Goal: Information Seeking & Learning: Learn about a topic

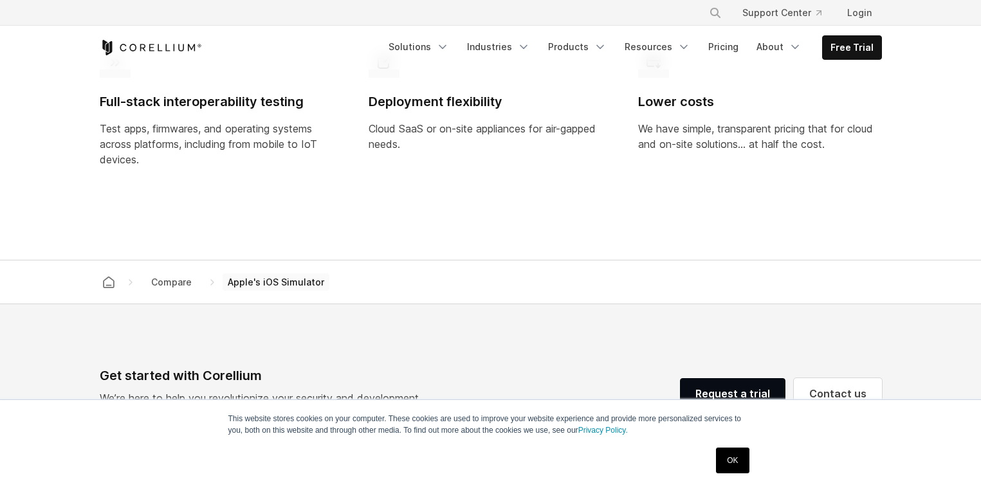
scroll to position [1093, 0]
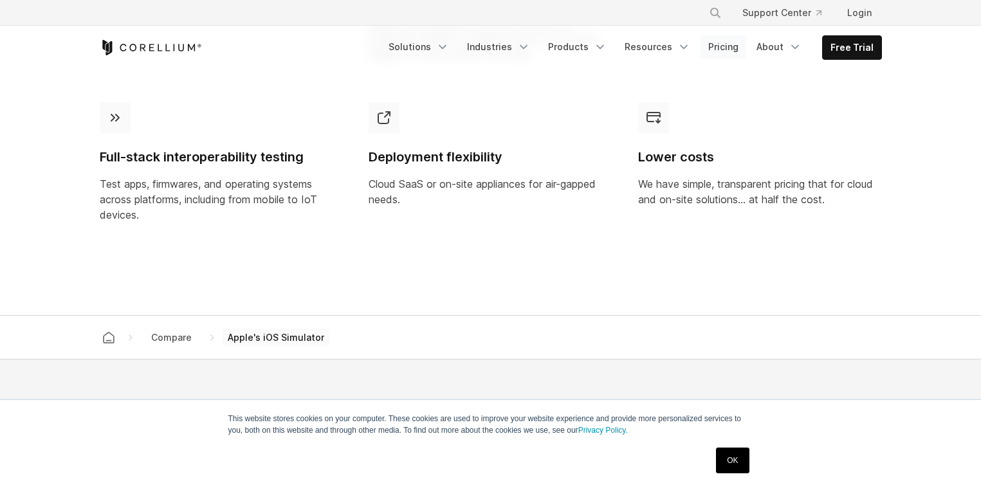
click at [729, 47] on link "Pricing" at bounding box center [723, 46] width 46 height 23
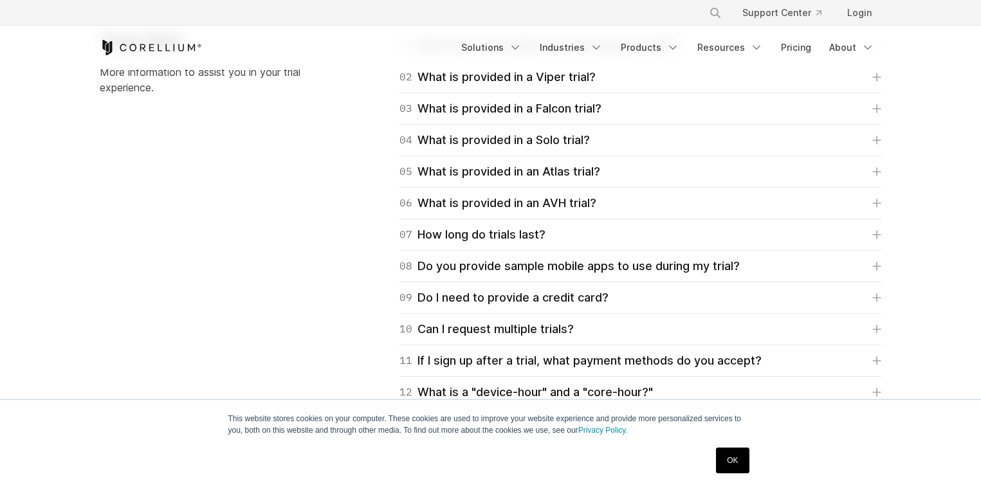
scroll to position [1929, 0]
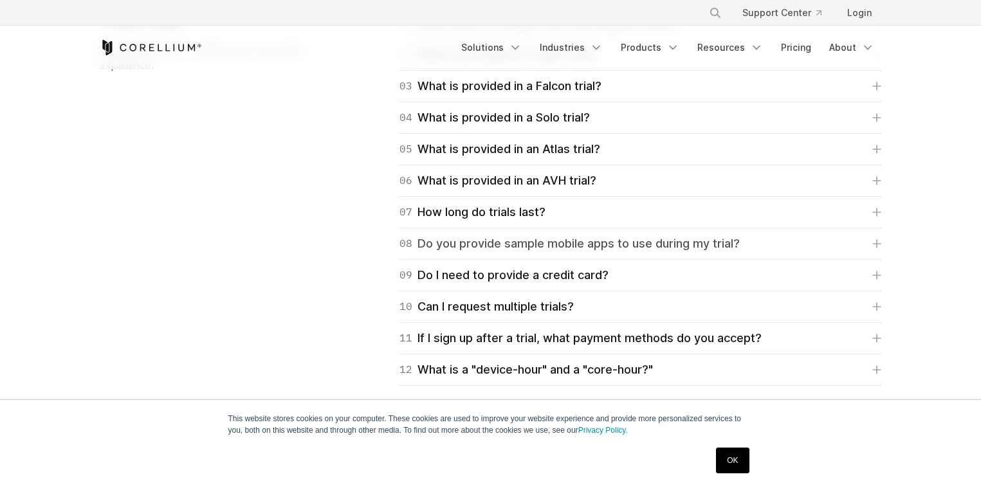
click at [610, 242] on div "08 Do you provide sample mobile apps to use during my trial?" at bounding box center [569, 244] width 340 height 18
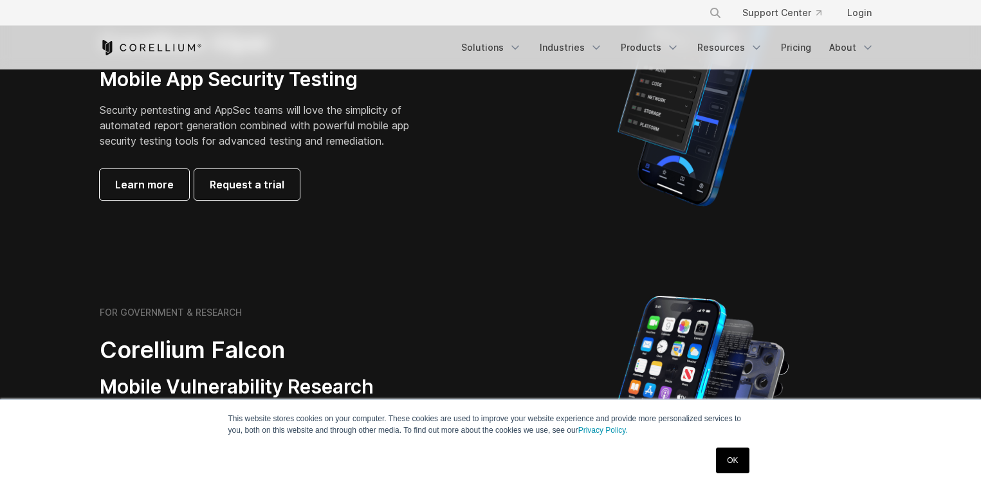
scroll to position [340, 0]
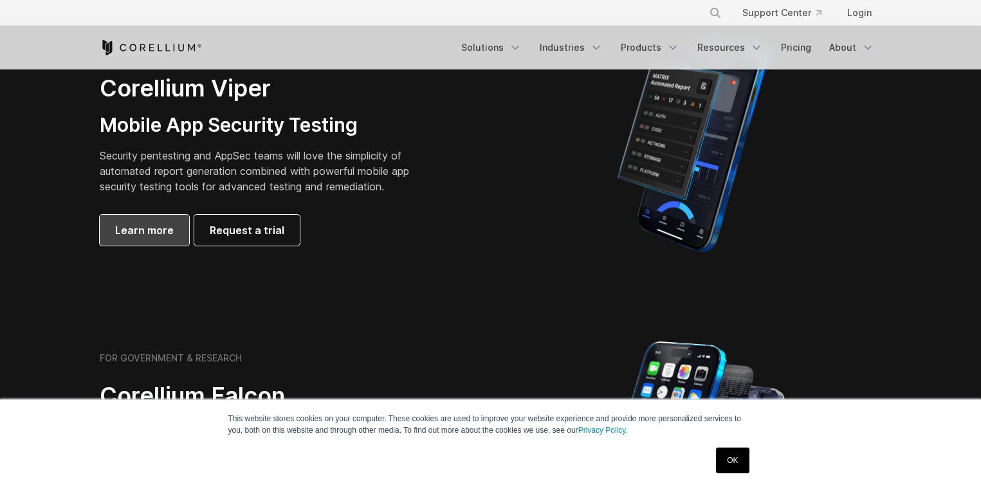
click at [159, 219] on link "Learn more" at bounding box center [144, 230] width 89 height 31
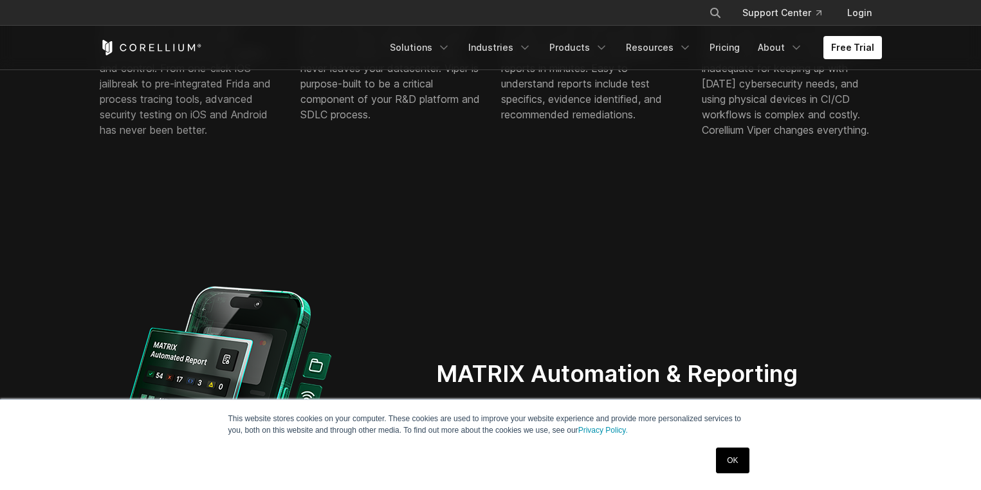
scroll to position [1093, 0]
